Goal: Transaction & Acquisition: Purchase product/service

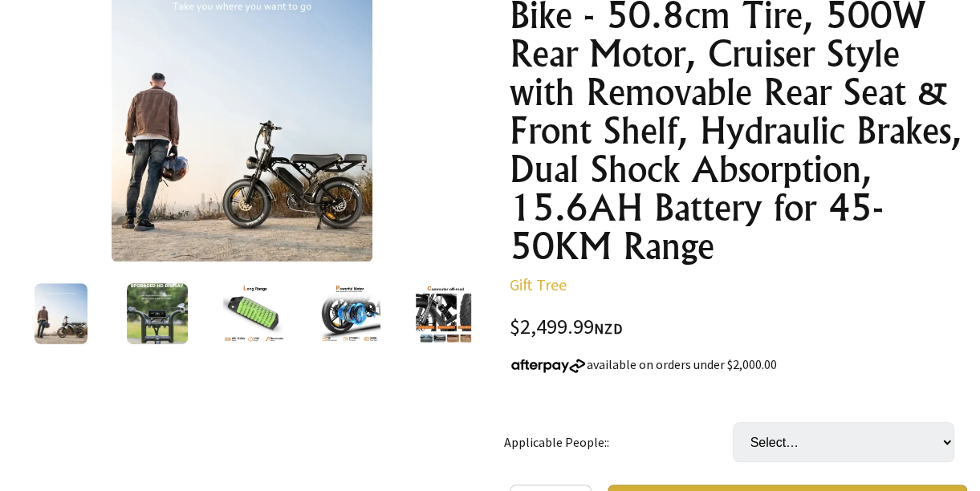
scroll to position [249, 0]
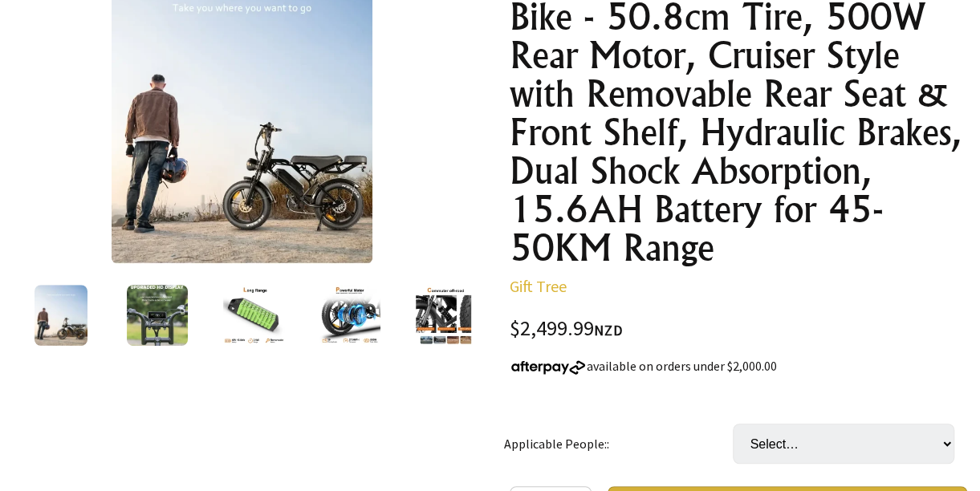
click at [90, 299] on div at bounding box center [61, 315] width 96 height 67
click at [147, 326] on img at bounding box center [157, 315] width 61 height 61
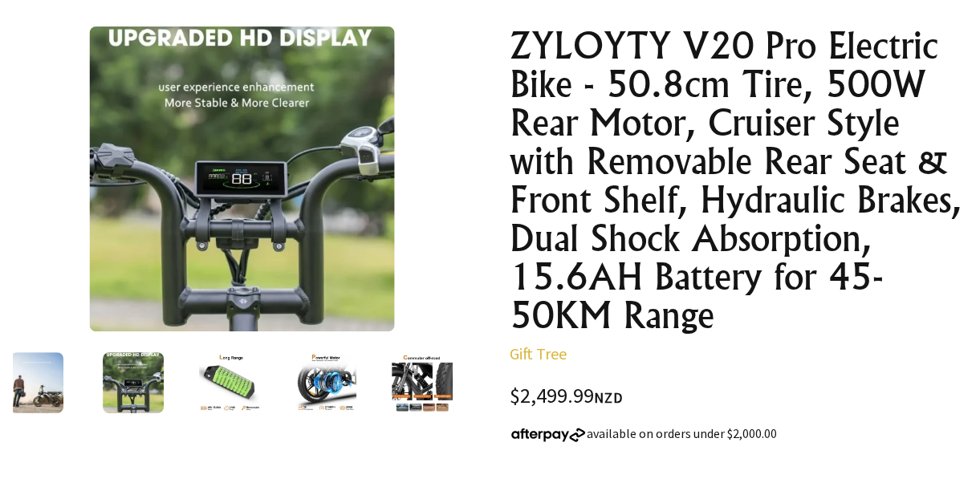
scroll to position [177, 0]
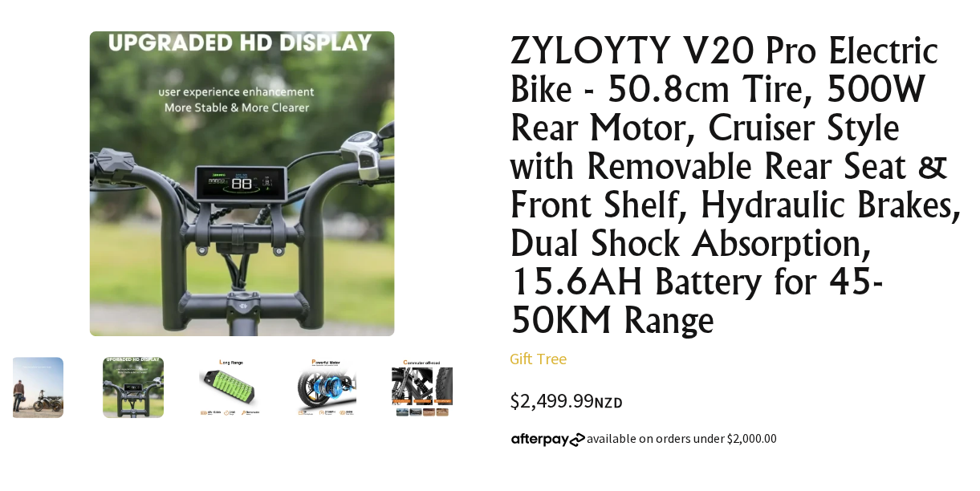
click at [234, 374] on img at bounding box center [229, 387] width 61 height 61
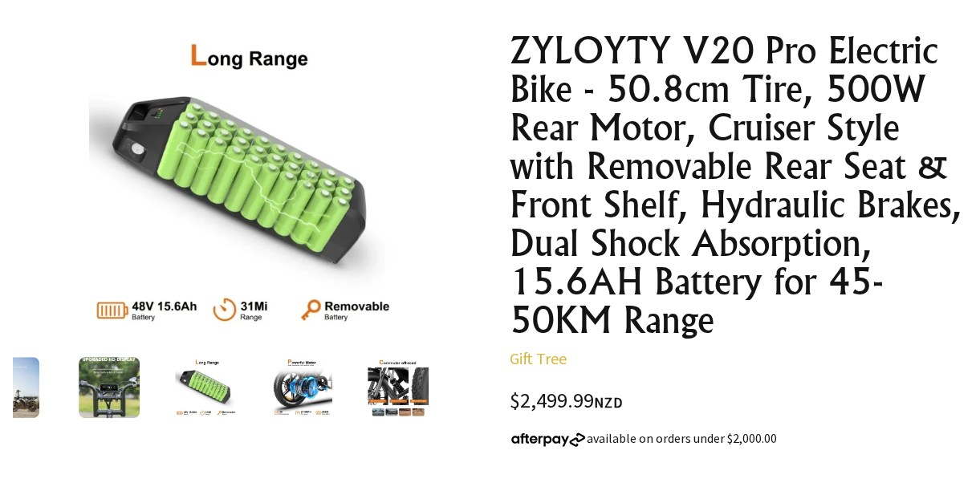
click at [274, 392] on img at bounding box center [301, 387] width 61 height 61
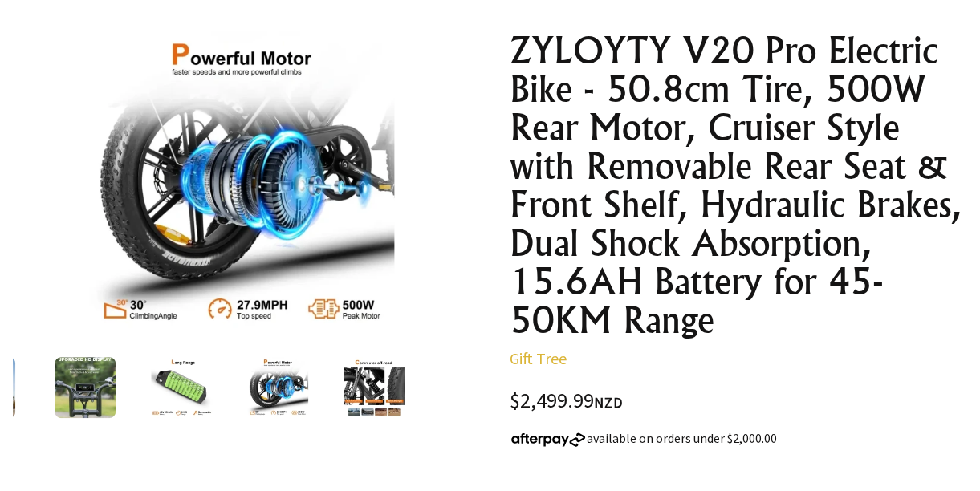
click at [363, 378] on img at bounding box center [373, 387] width 61 height 61
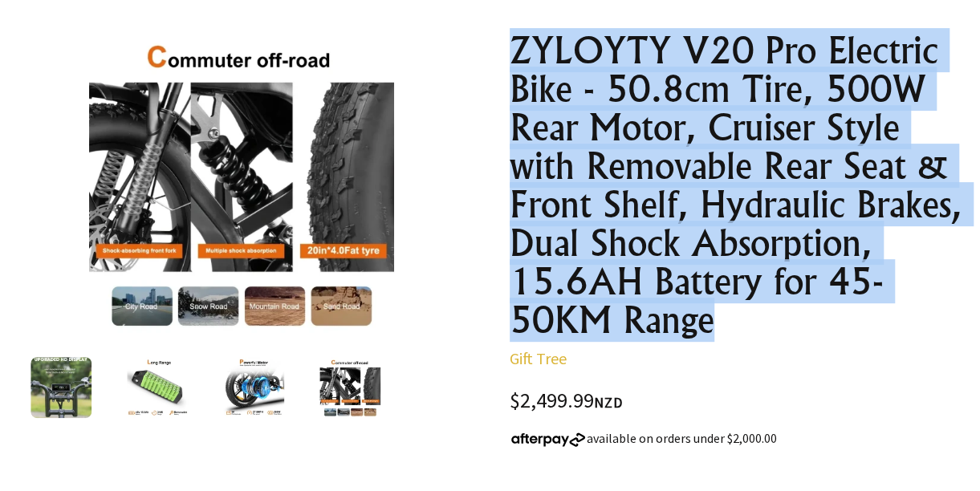
drag, startPoint x: 508, startPoint y: 33, endPoint x: 687, endPoint y: 326, distance: 343.1
copy h1 "ZYLOYTY V20 Pro Electric Bike - 50.8cm Tire, 500W Rear Motor, Cruiser Style wit…"
click at [518, 80] on h1 "ZYLOYTY V20 Pro Electric Bike - 50.8cm Tire, 500W Rear Motor, Cruiser Style wit…" at bounding box center [738, 185] width 458 height 308
